Goal: Task Accomplishment & Management: Use online tool/utility

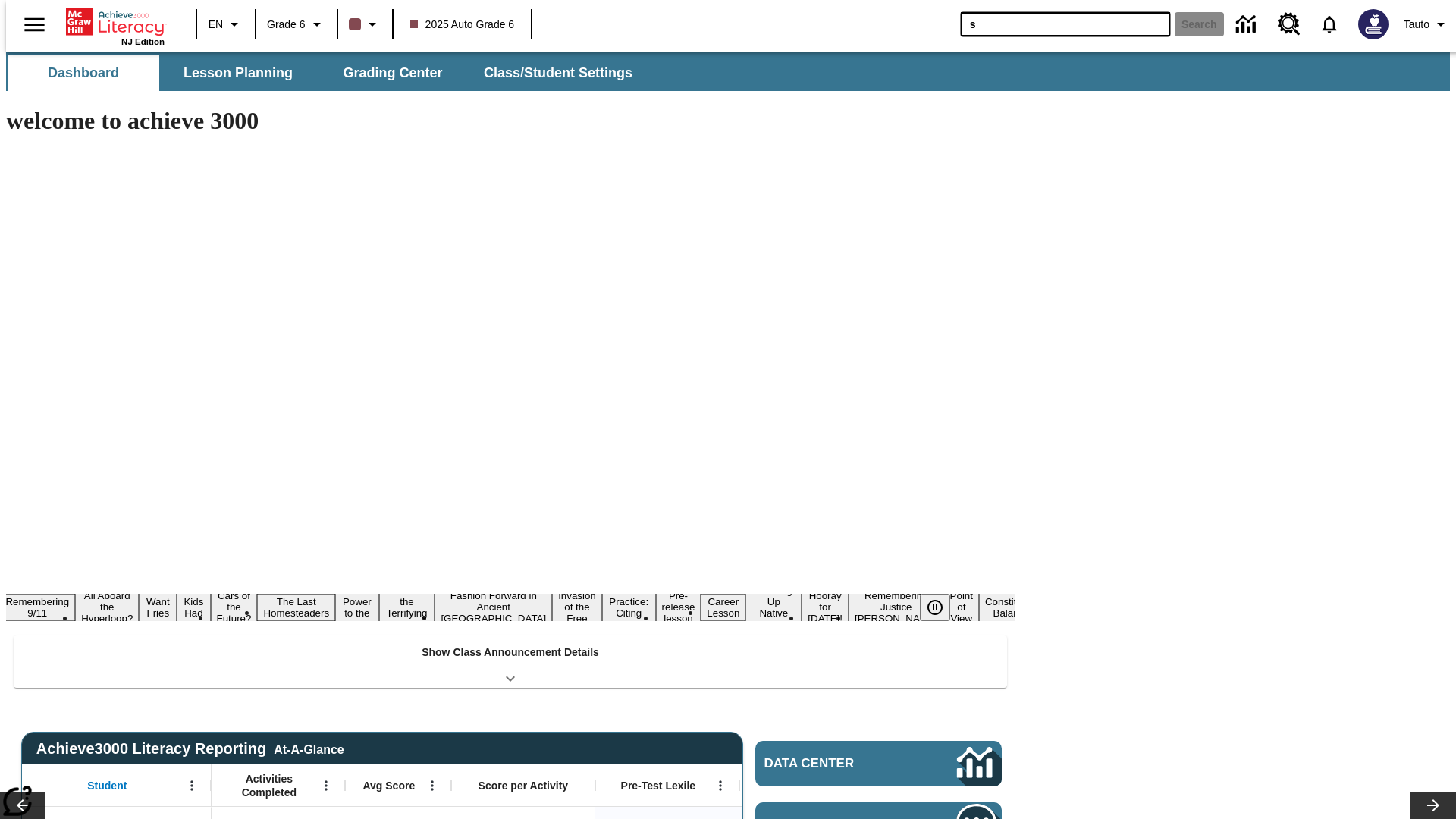
type input "s"
click at [1189, 25] on button "Search" at bounding box center [1199, 25] width 49 height 25
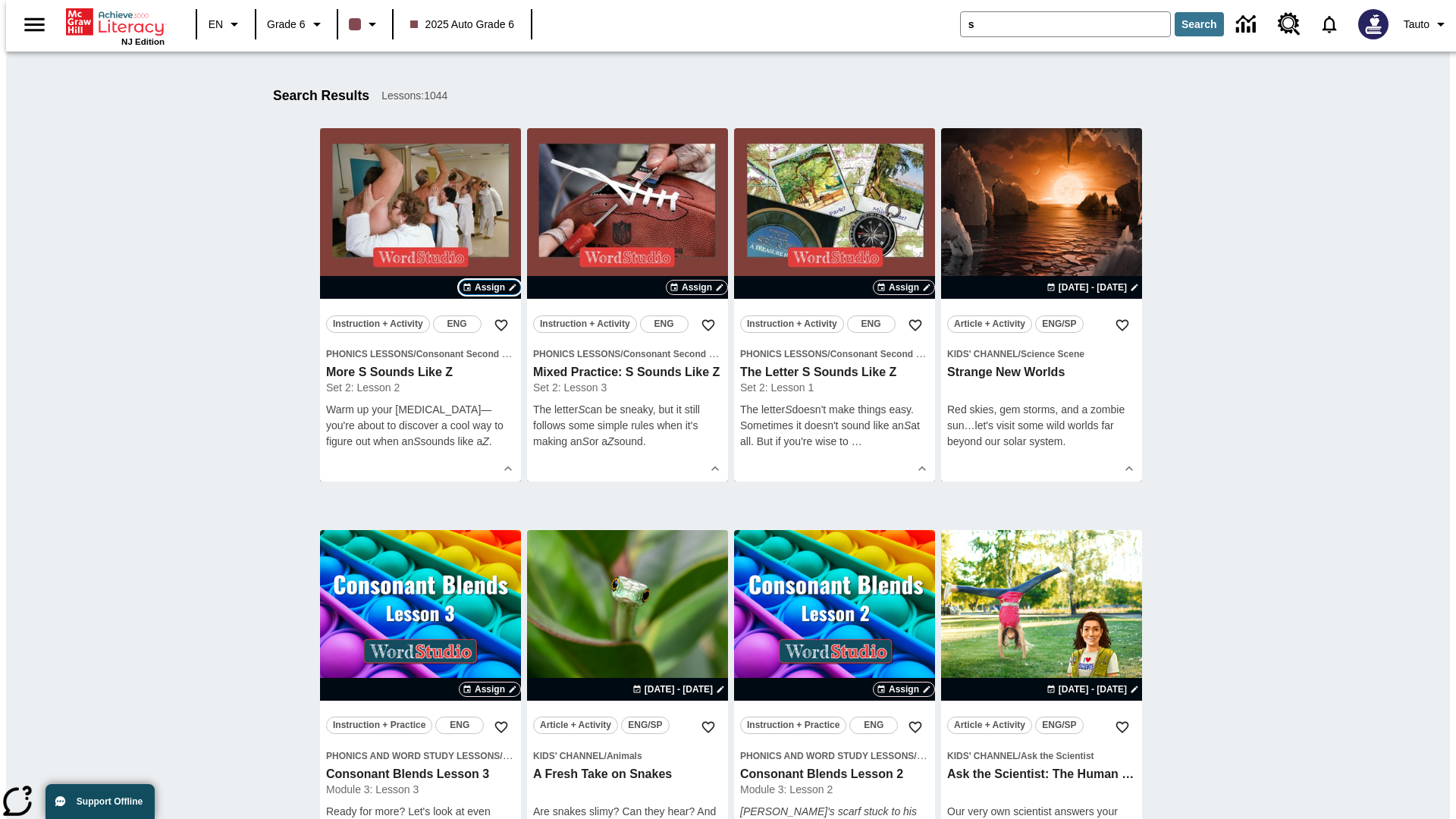
click at [490, 288] on span "Assign" at bounding box center [490, 288] width 30 height 13
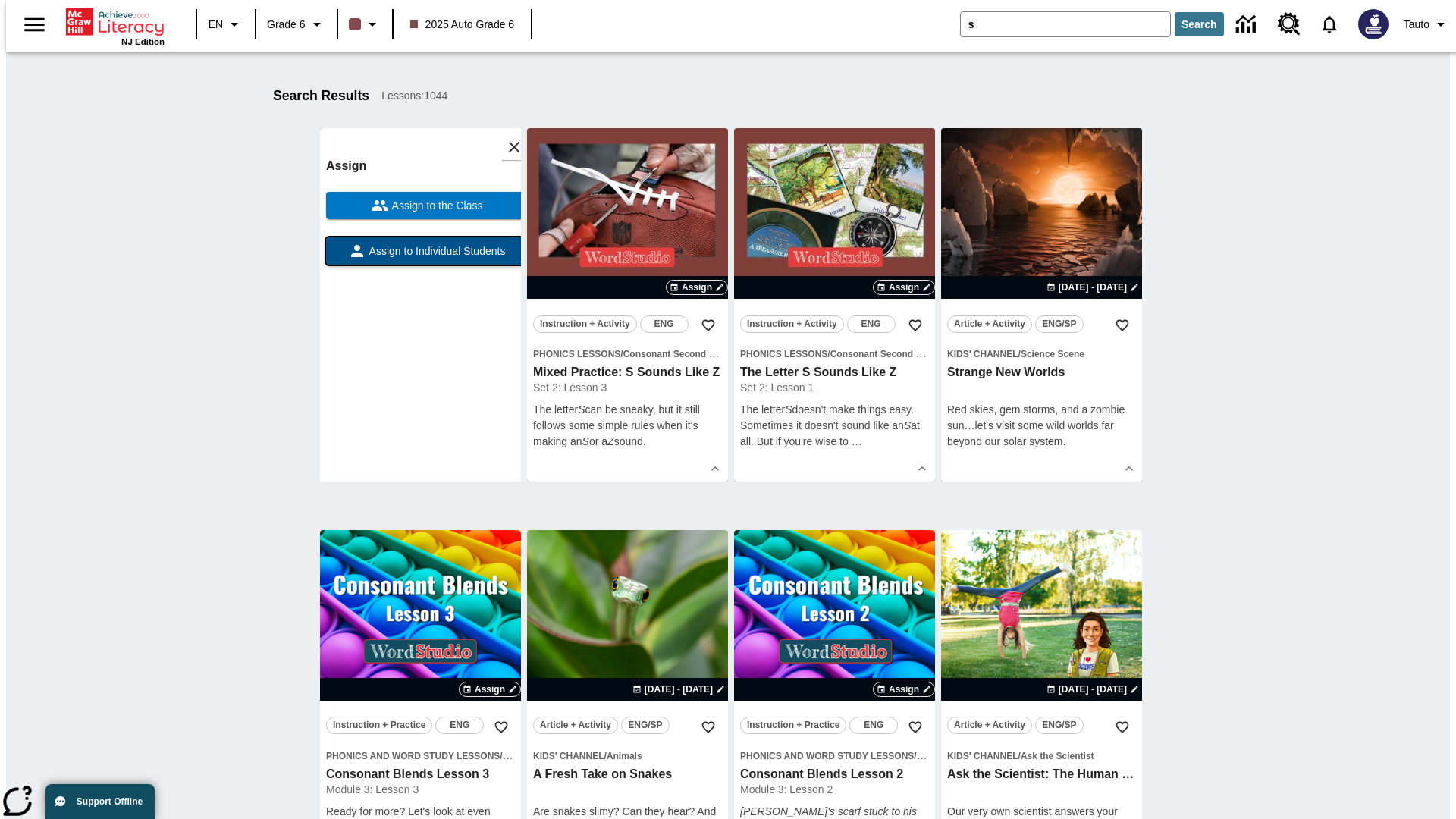
click at [420, 258] on span "Assign to Individual Students" at bounding box center [436, 251] width 140 height 16
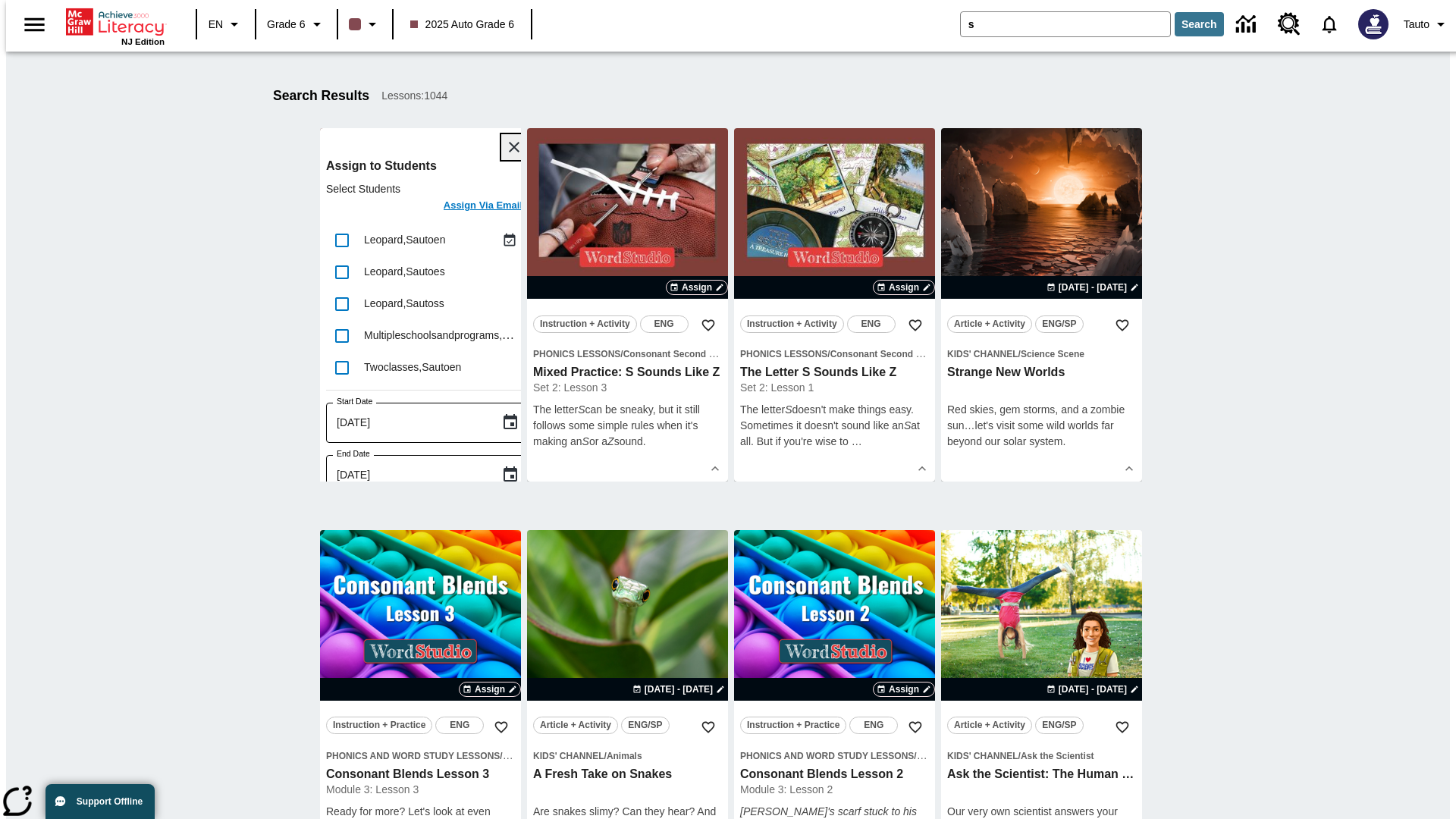
click at [509, 147] on icon "Close" at bounding box center [513, 146] width 10 height 10
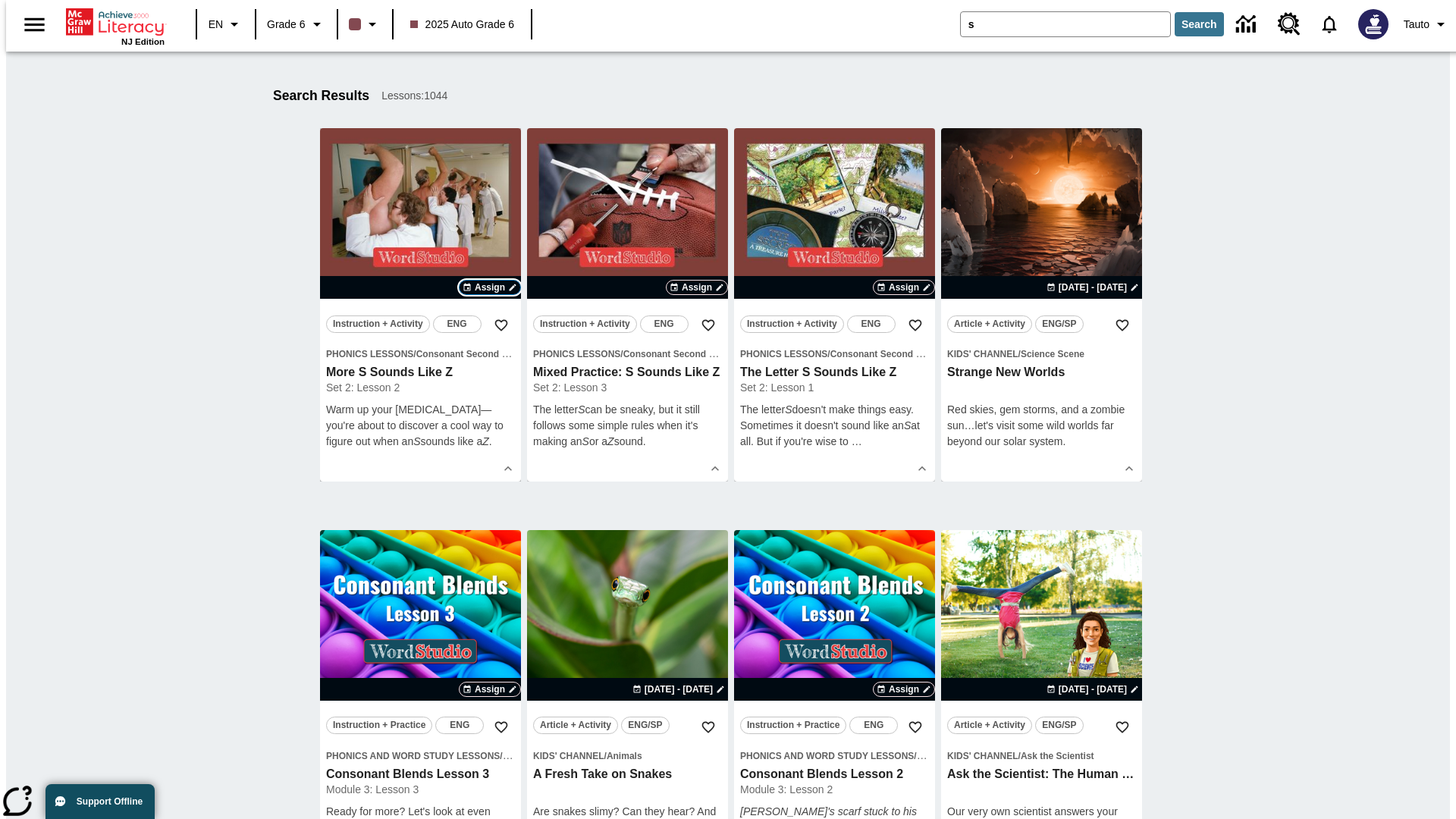
click at [490, 288] on span "Assign" at bounding box center [490, 288] width 30 height 13
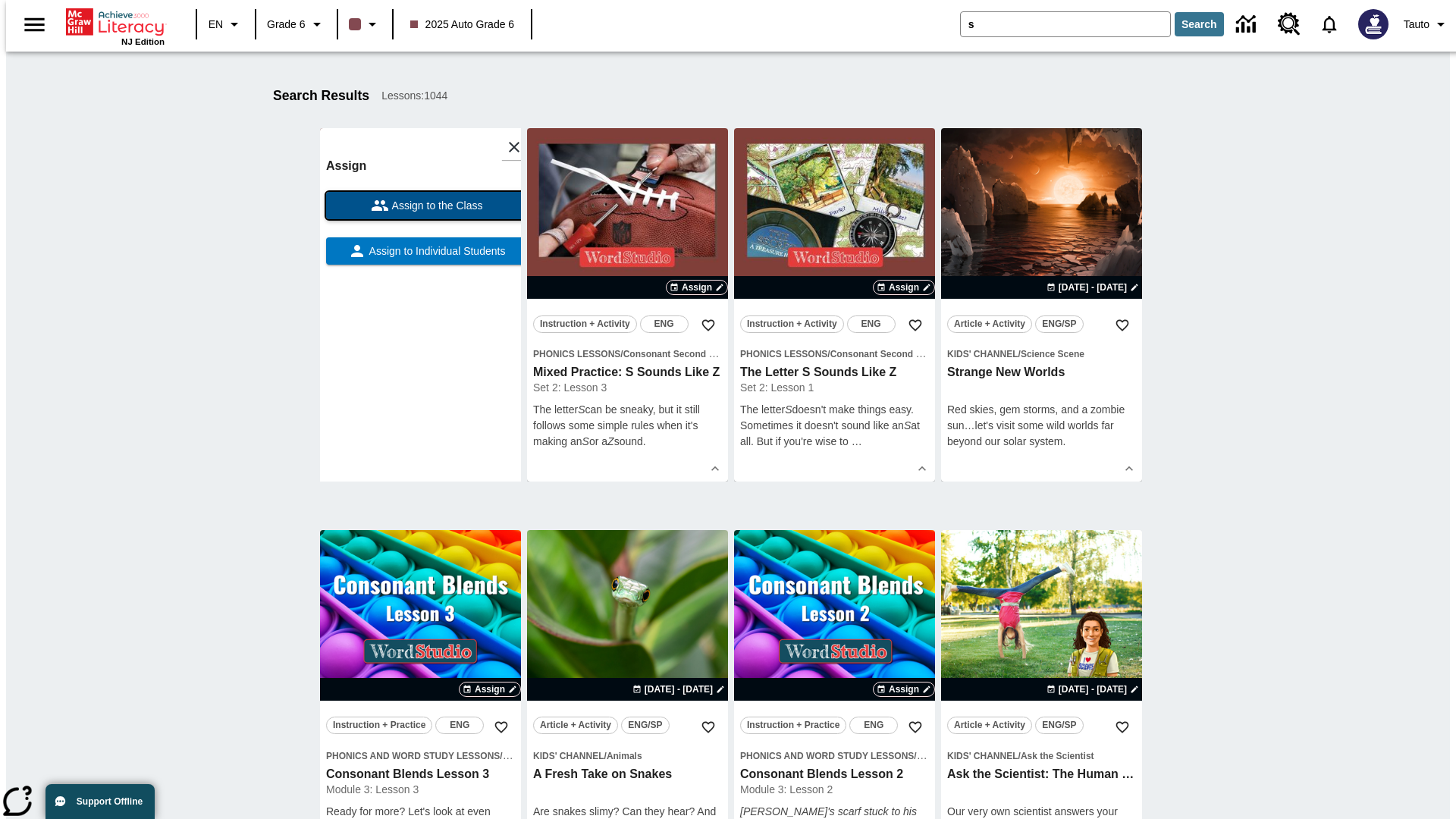
click at [420, 205] on span "Assign to the Class" at bounding box center [436, 205] width 94 height 16
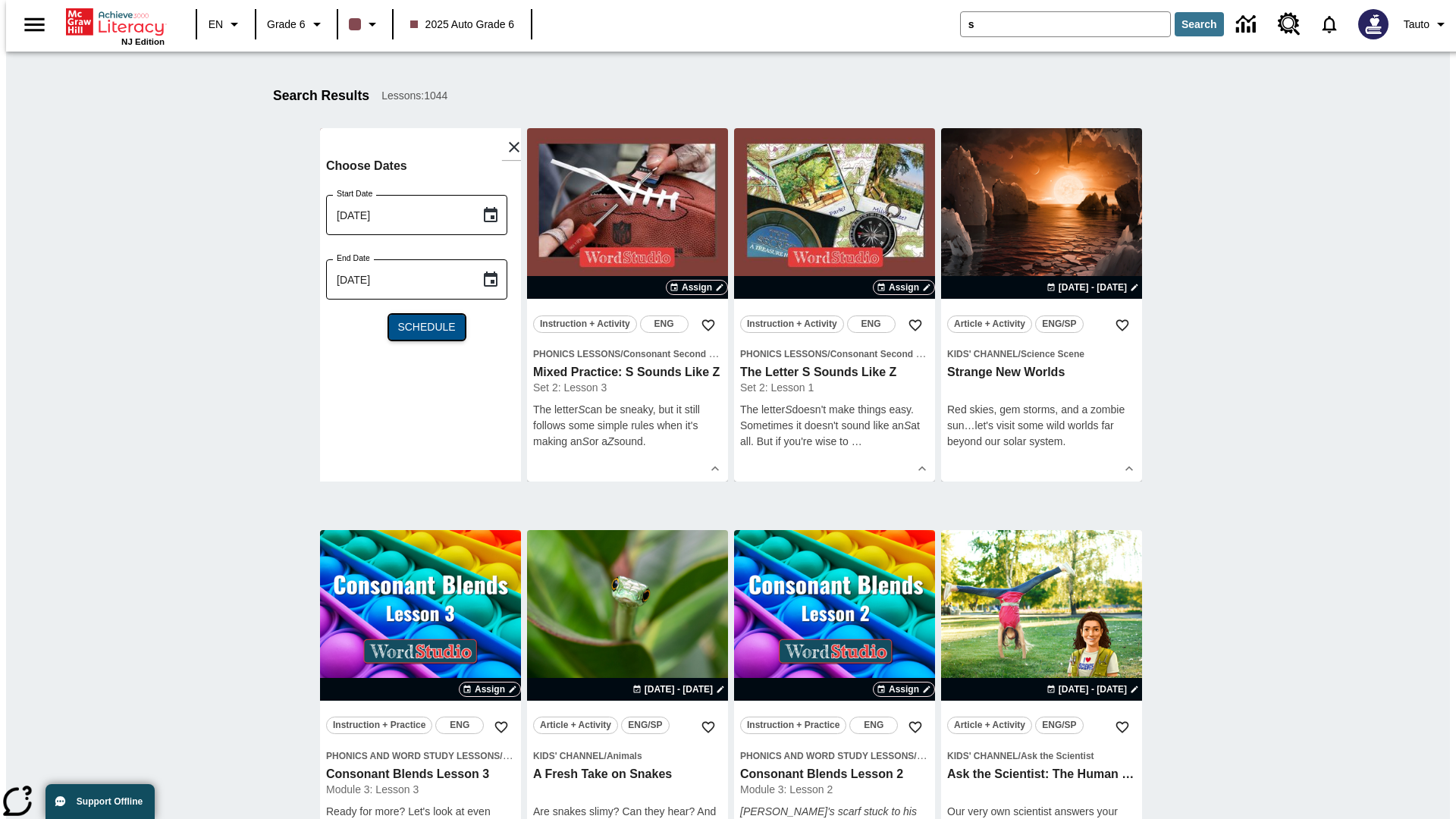
click at [420, 326] on span "Schedule" at bounding box center [426, 326] width 58 height 16
